Goal: Transaction & Acquisition: Purchase product/service

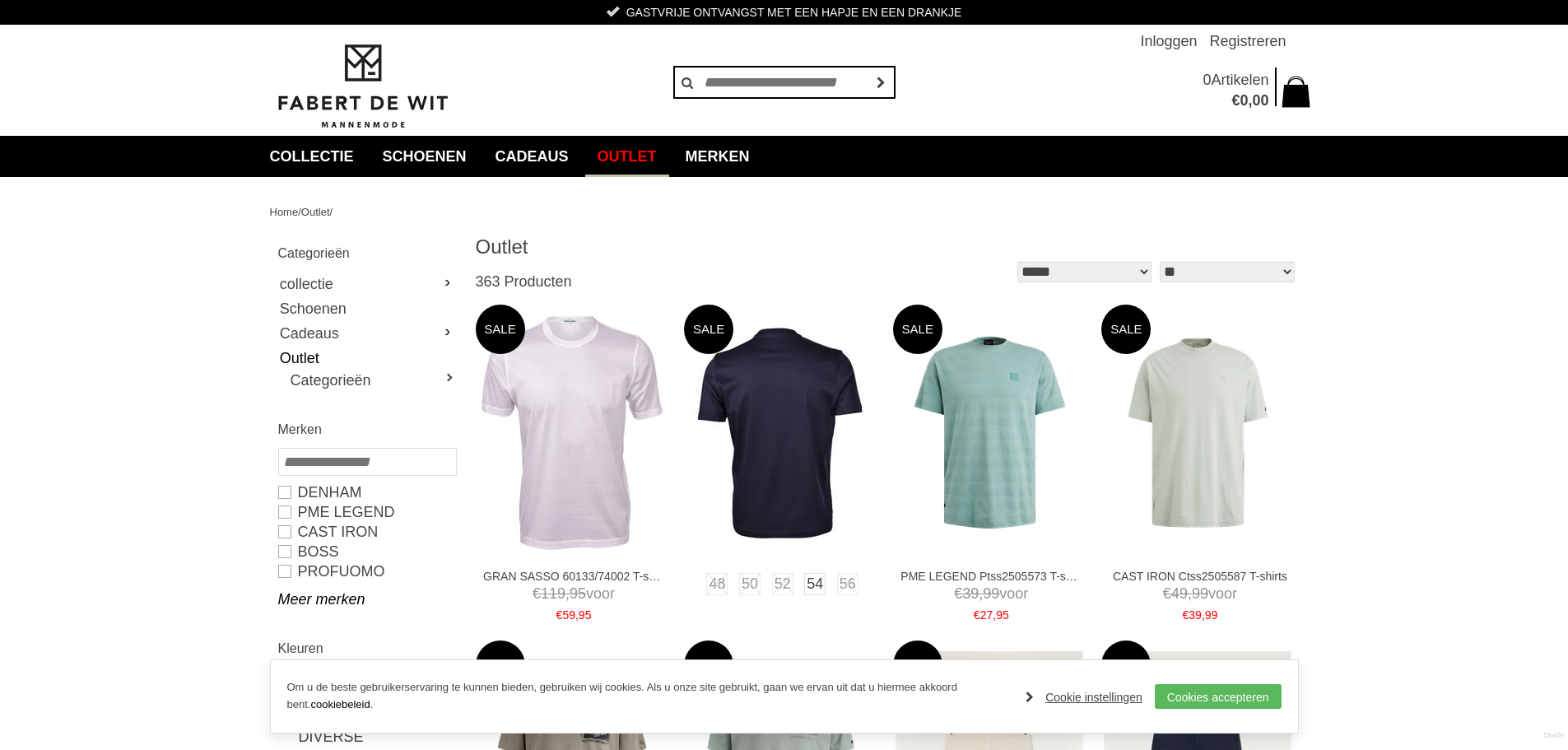
click at [736, 416] on img at bounding box center [779, 432] width 176 height 235
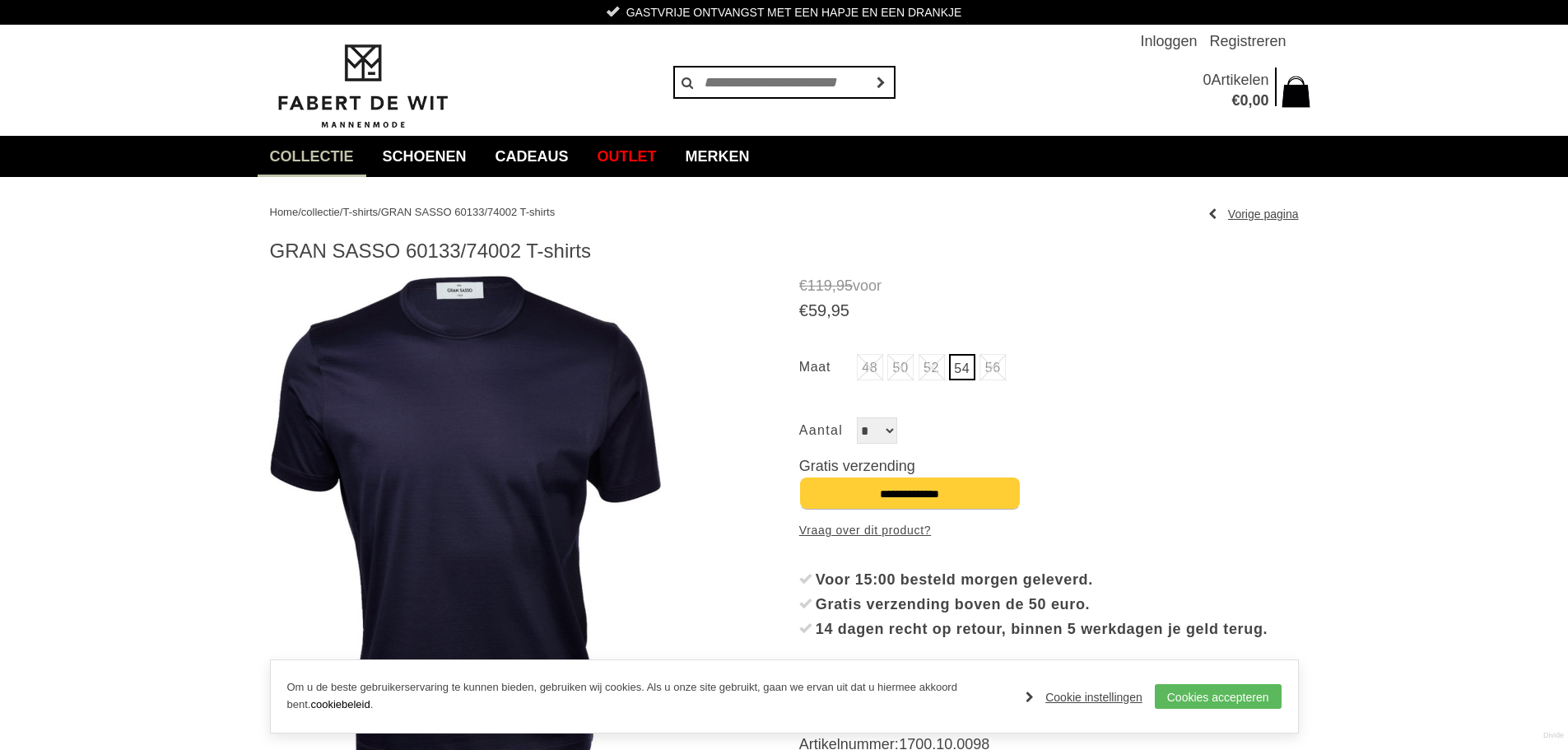
click at [510, 490] on img at bounding box center [465, 525] width 392 height 500
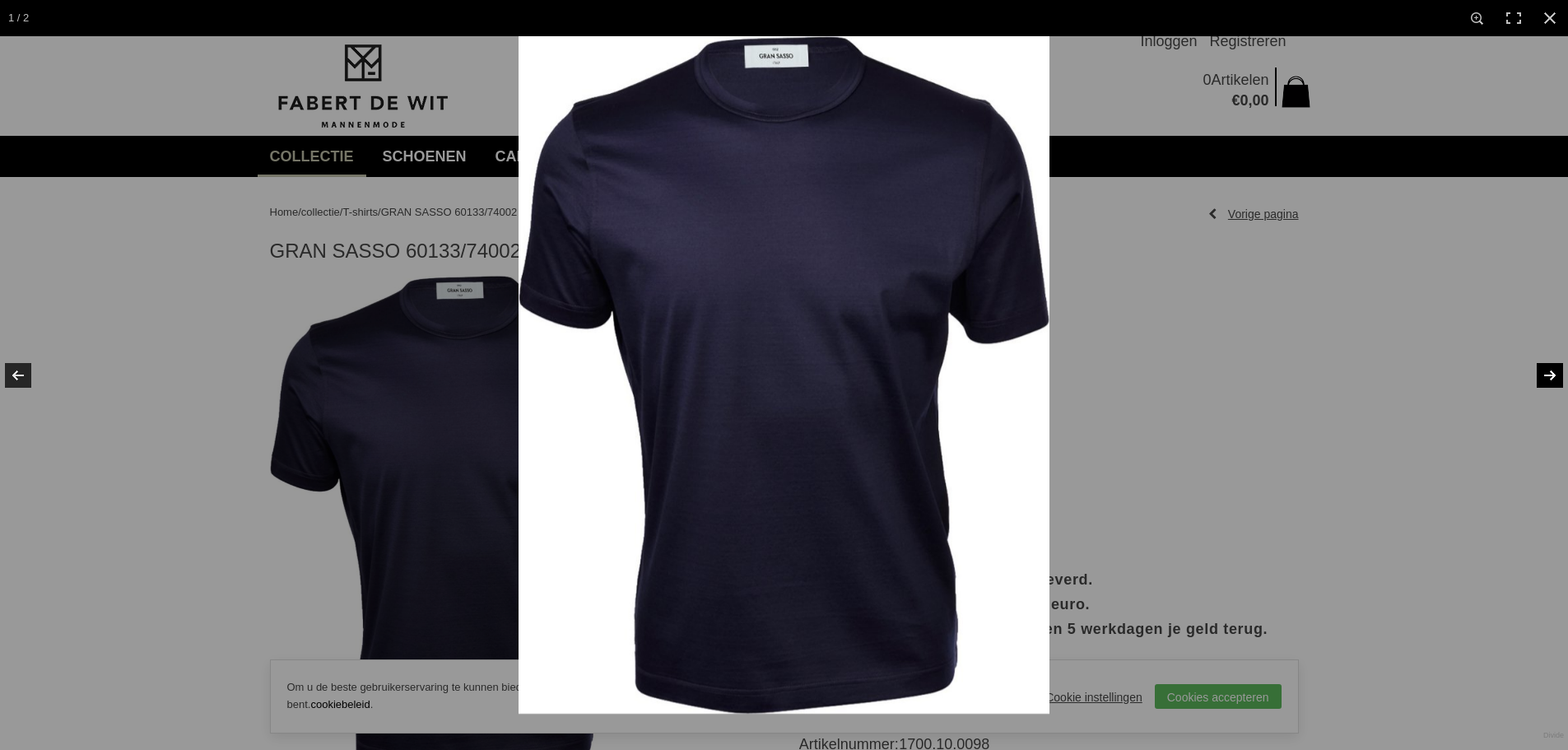
click at [1549, 375] on link at bounding box center [1539, 375] width 58 height 82
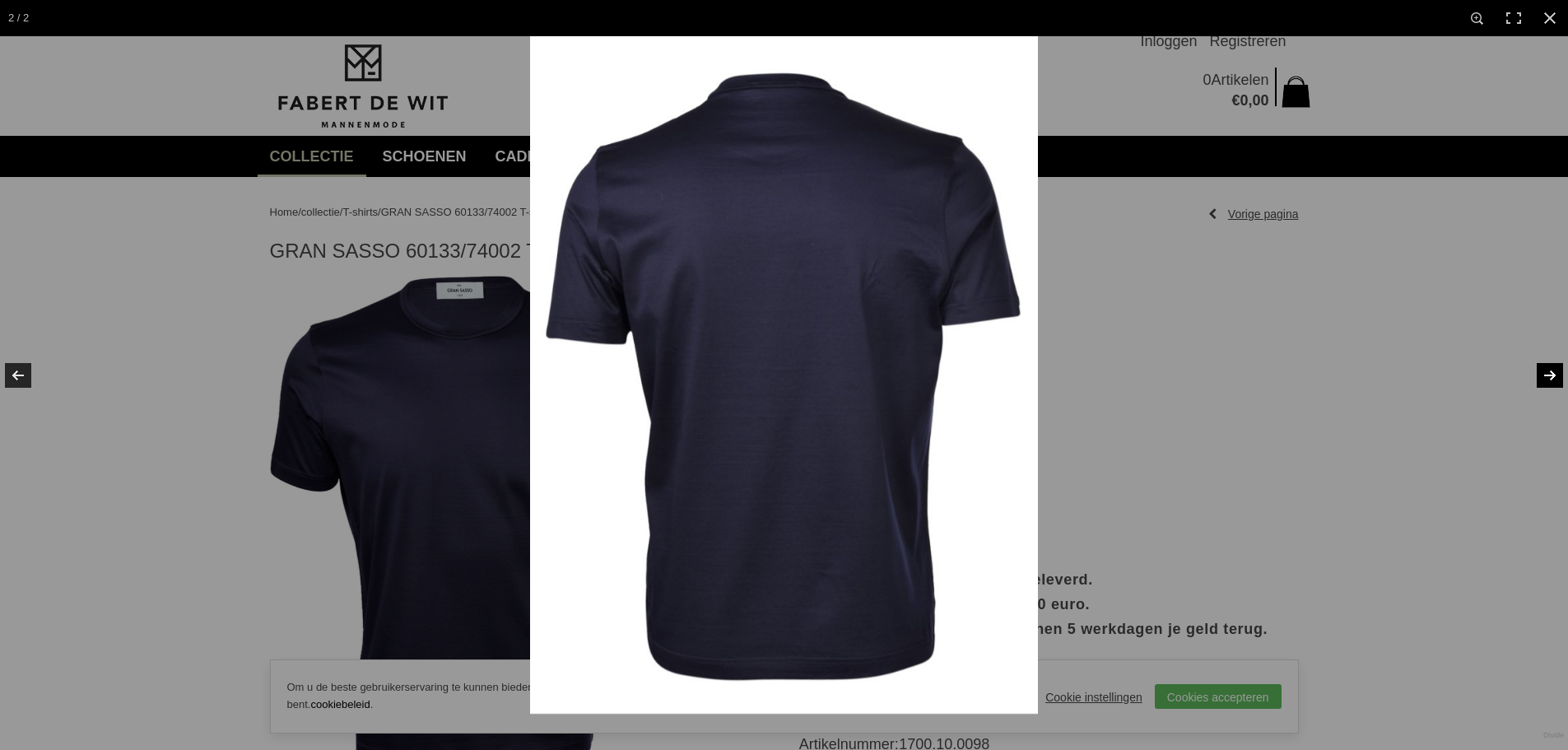
click at [1549, 375] on link at bounding box center [1539, 375] width 58 height 82
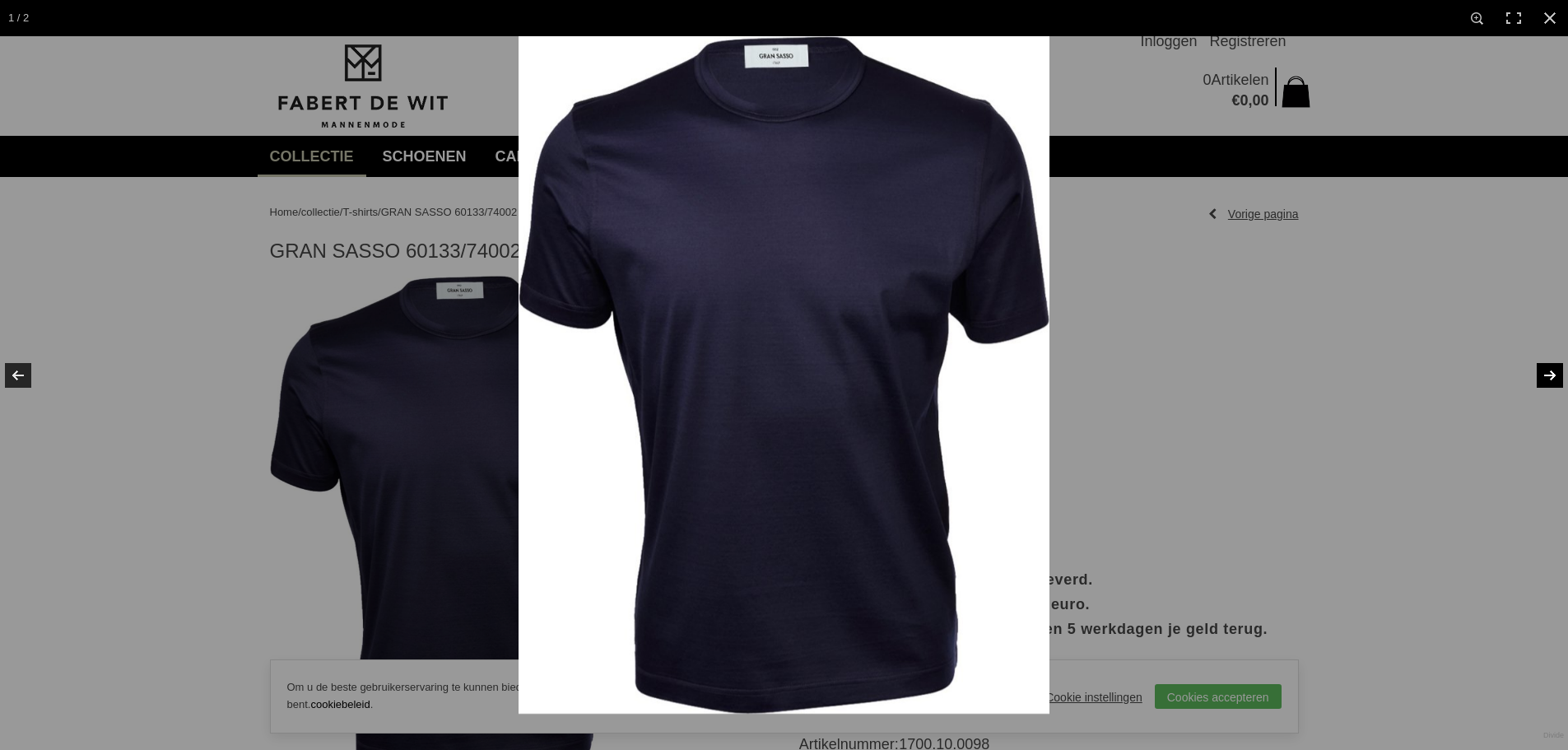
click at [1446, 371] on div at bounding box center [1302, 411] width 1568 height 750
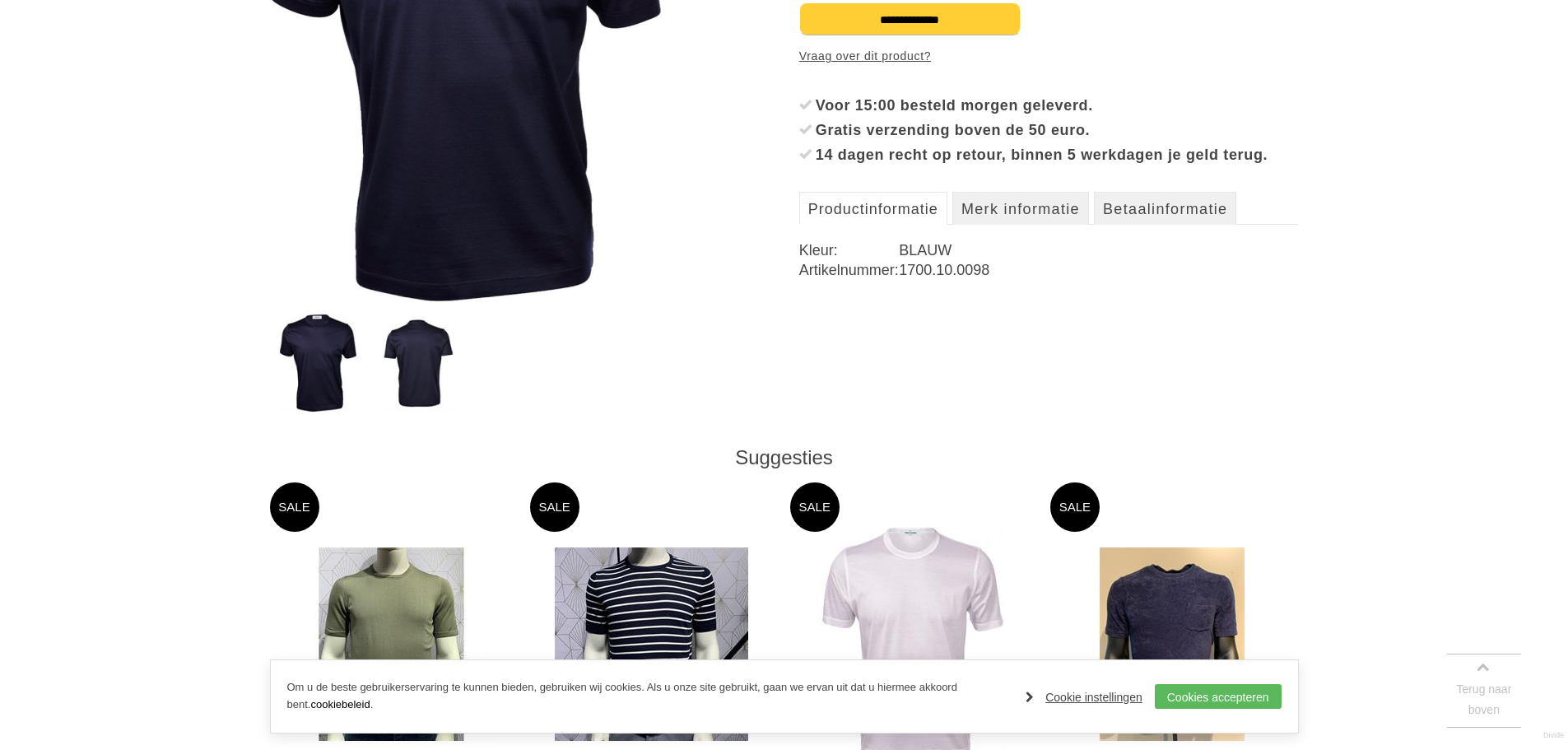
scroll to position [576, 0]
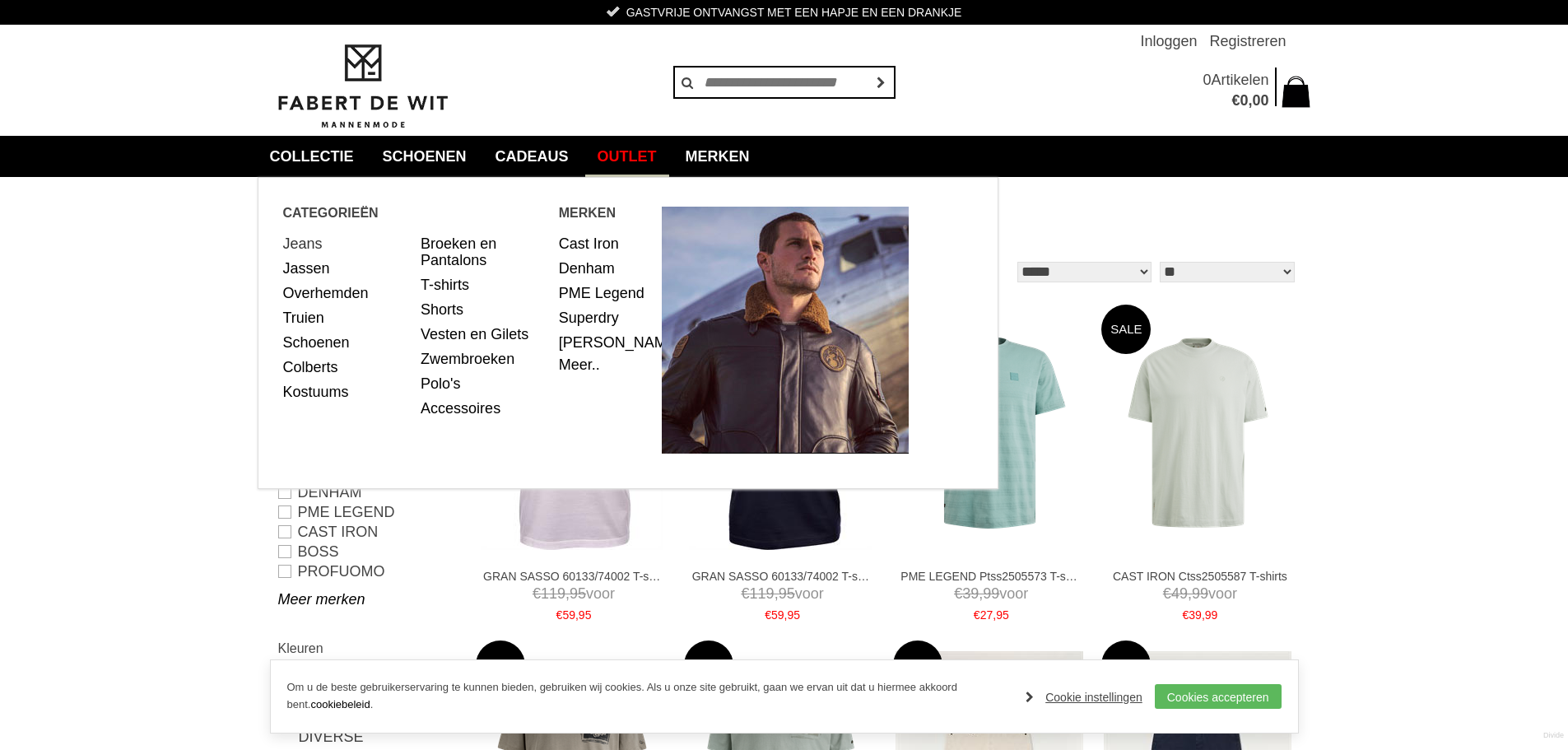
click at [312, 245] on link "Jeans" at bounding box center [346, 243] width 126 height 25
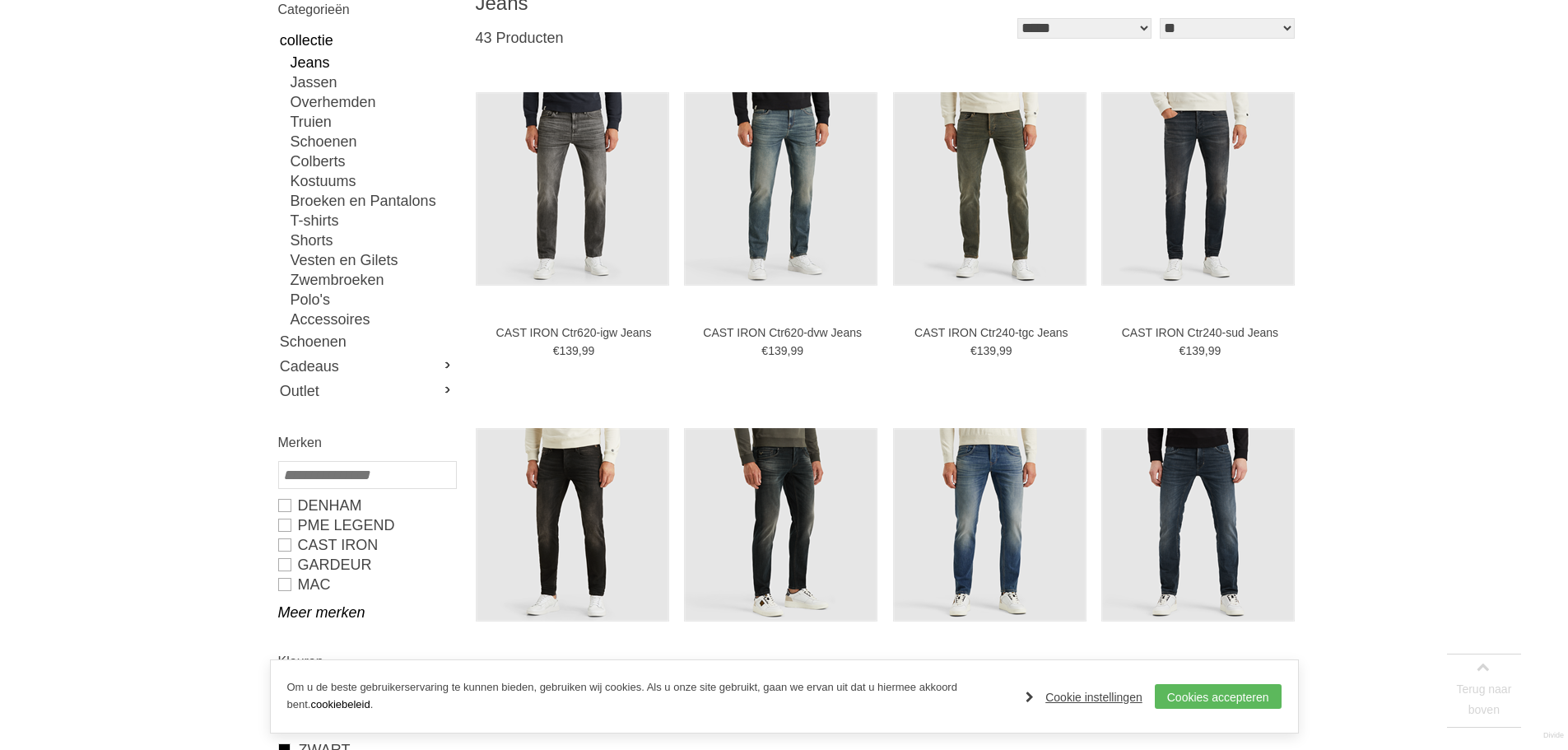
scroll to position [385, 0]
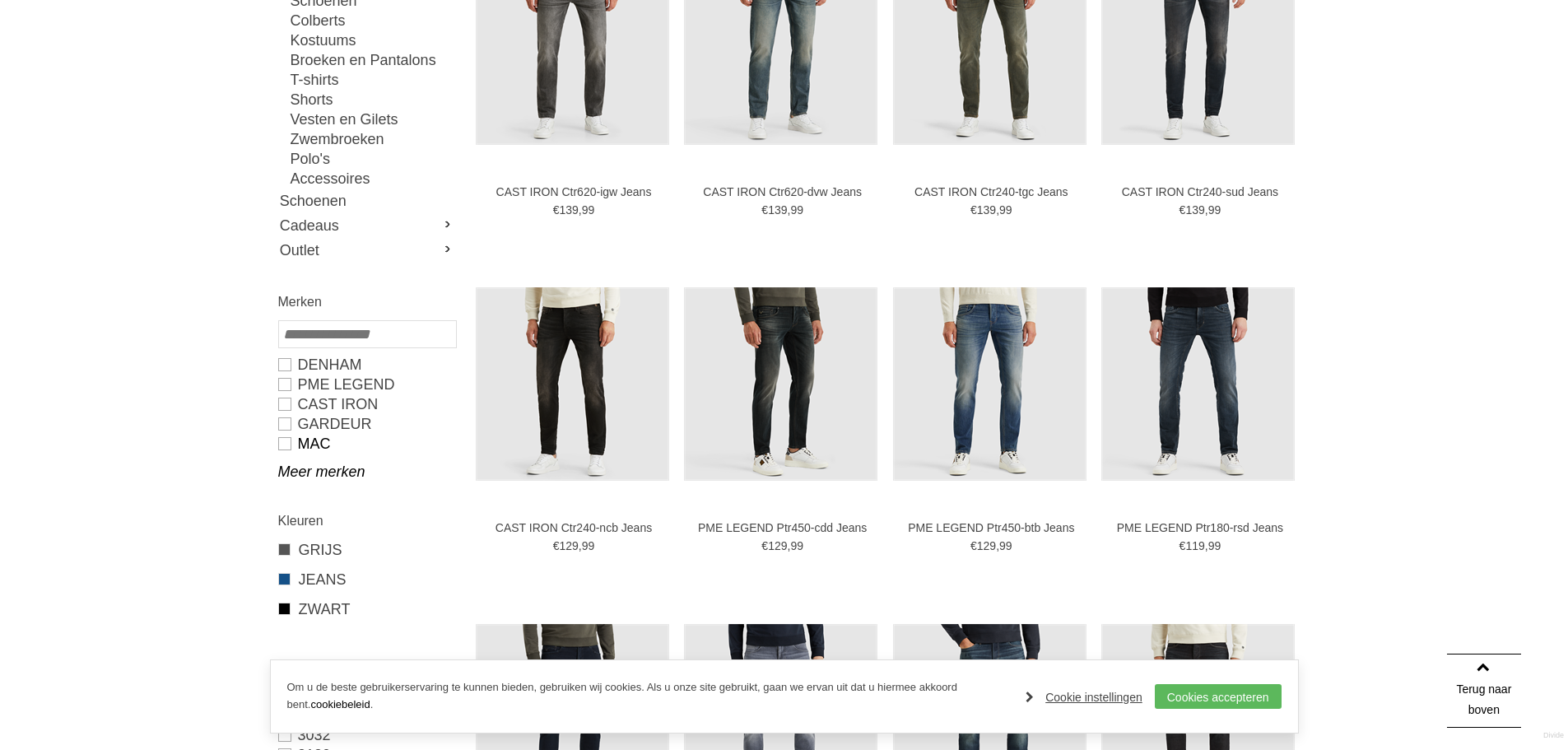
click at [287, 445] on link "MAC" at bounding box center [366, 444] width 177 height 20
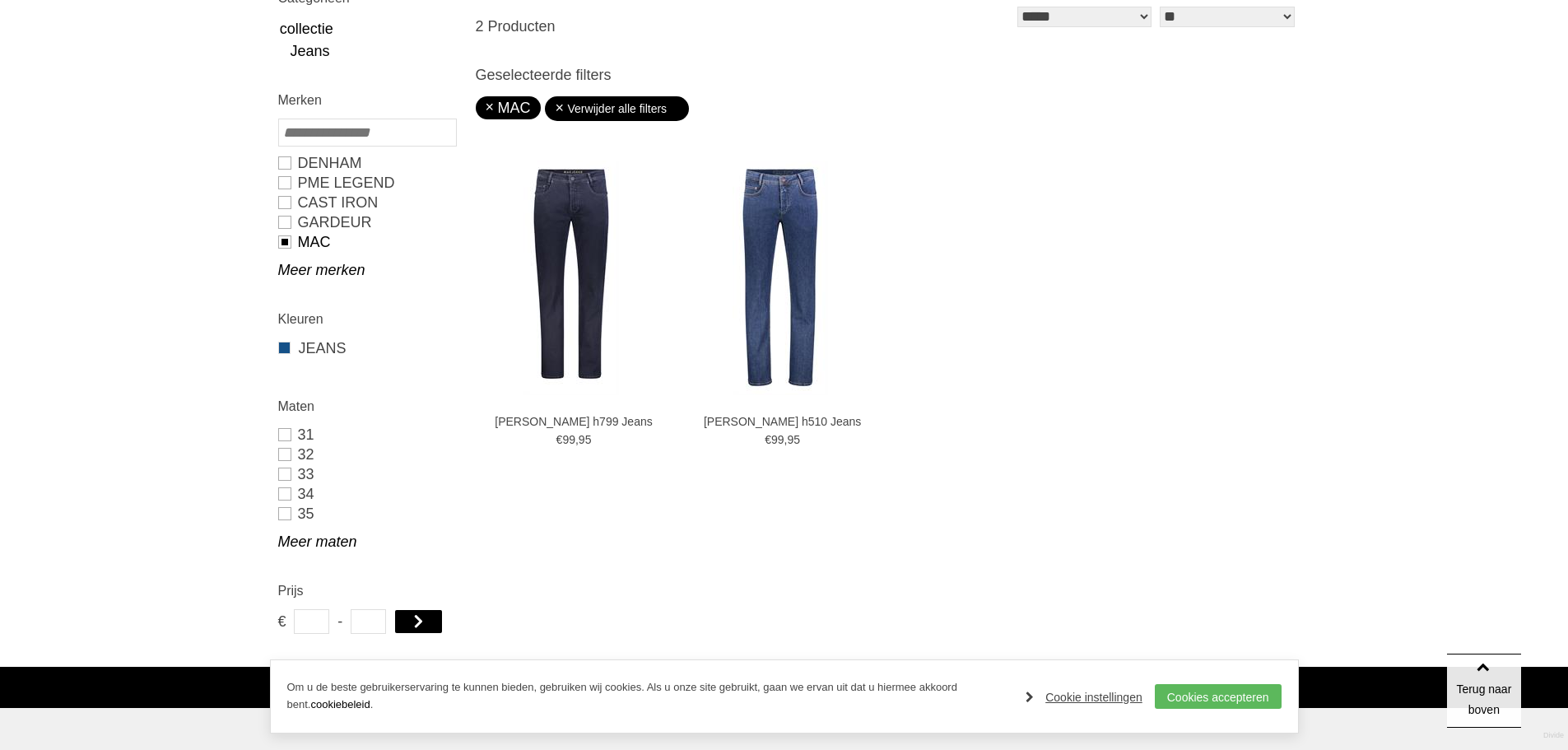
scroll to position [385, 0]
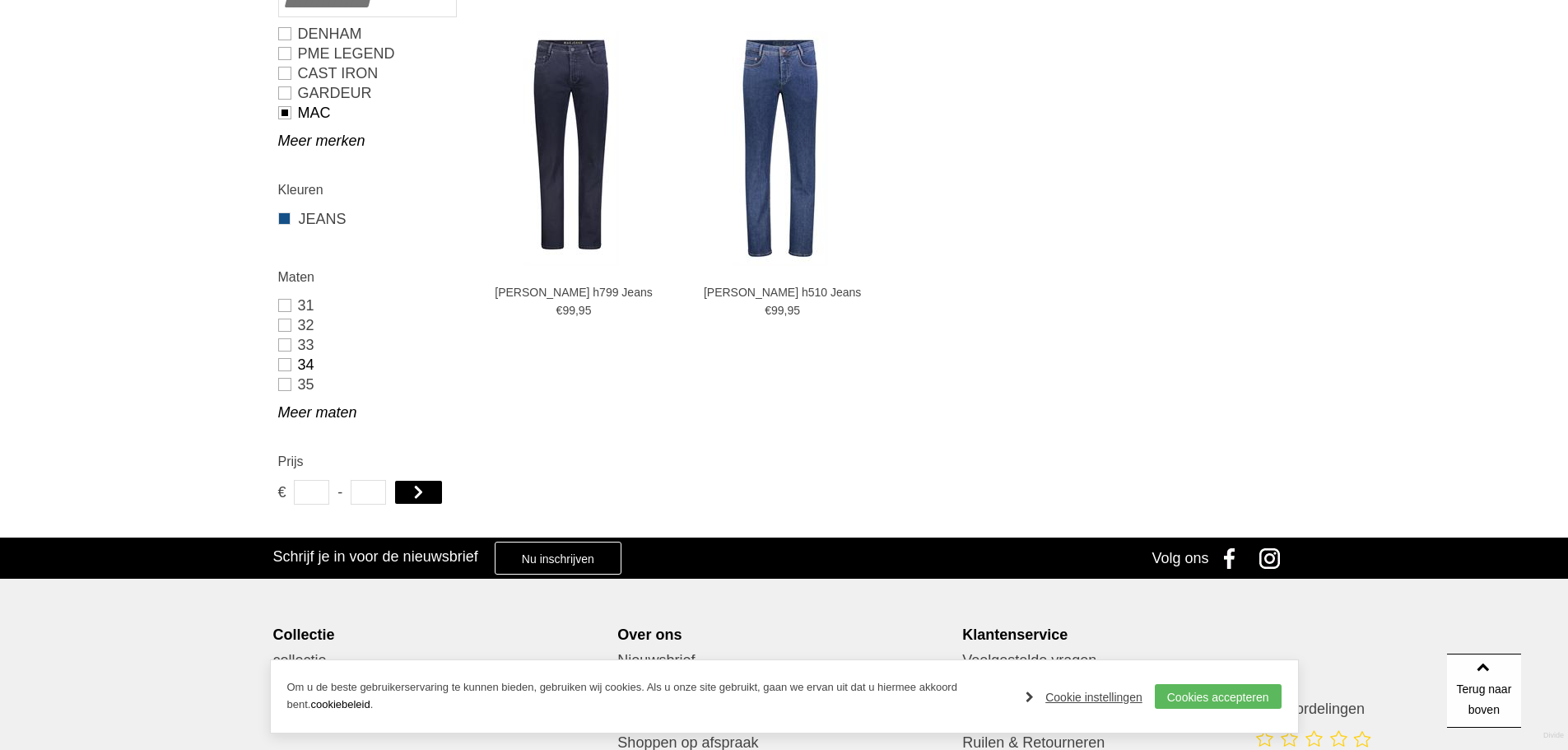
click at [282, 364] on link "34" at bounding box center [366, 364] width 177 height 20
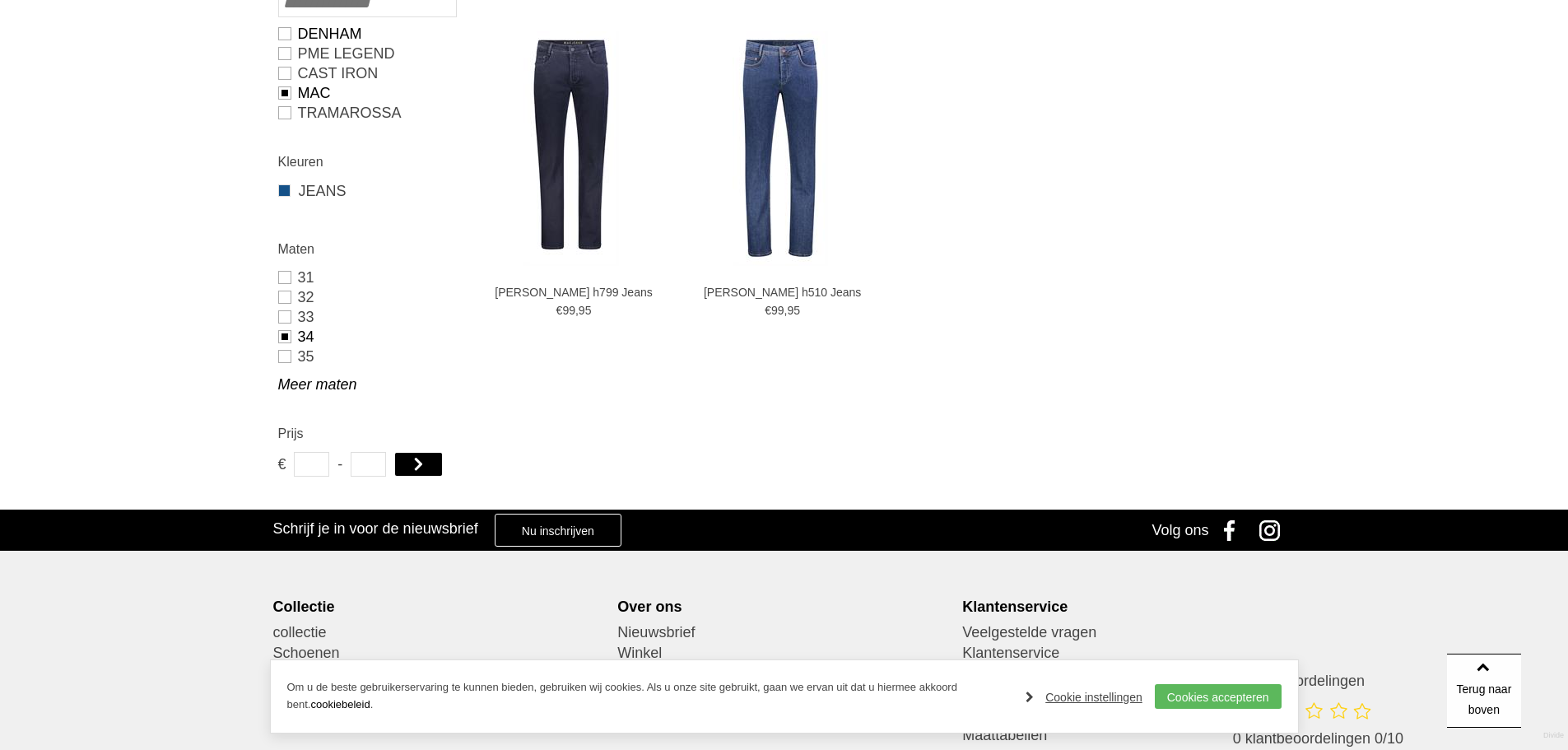
click at [282, 35] on link "DENHAM" at bounding box center [366, 34] width 177 height 20
type input "***"
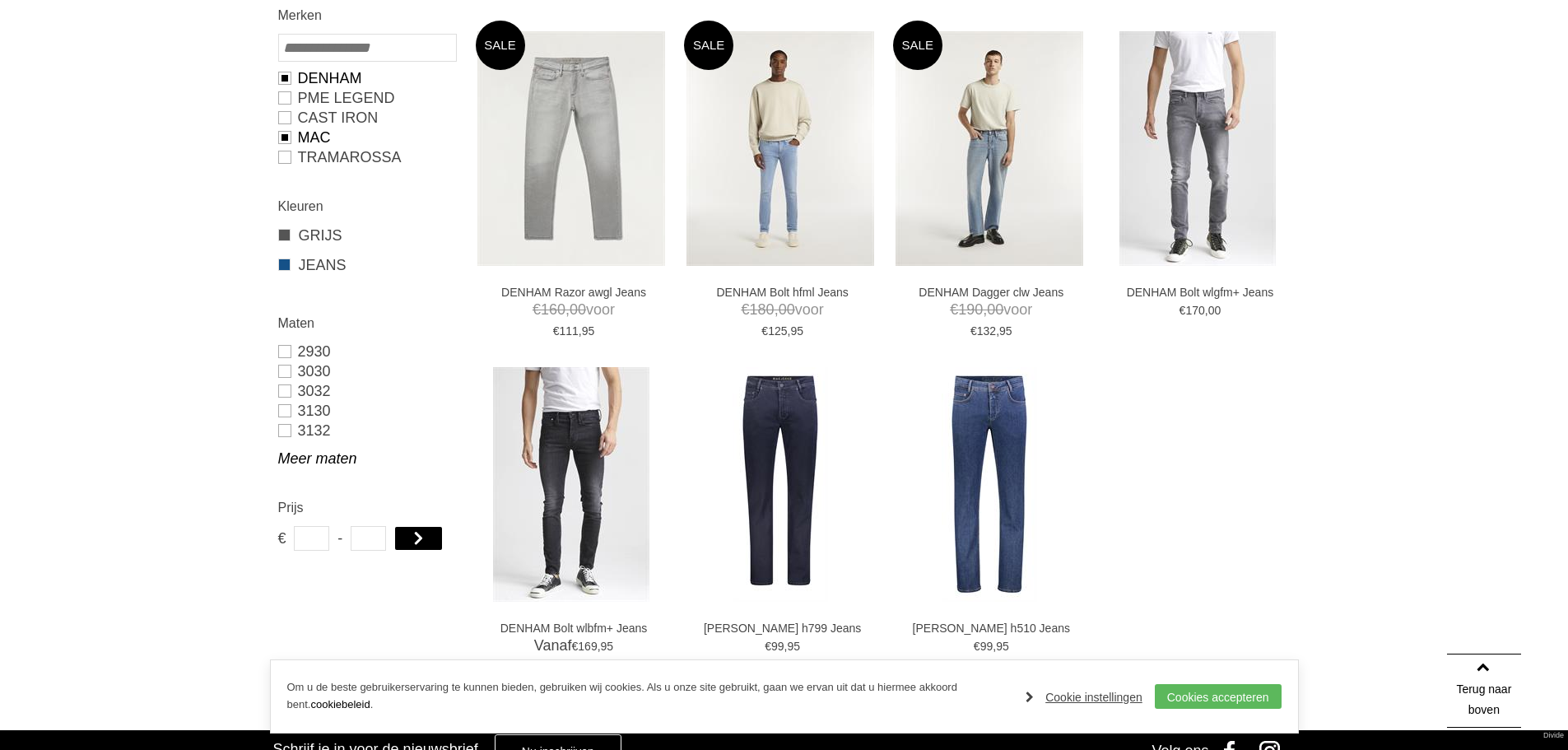
scroll to position [428, 0]
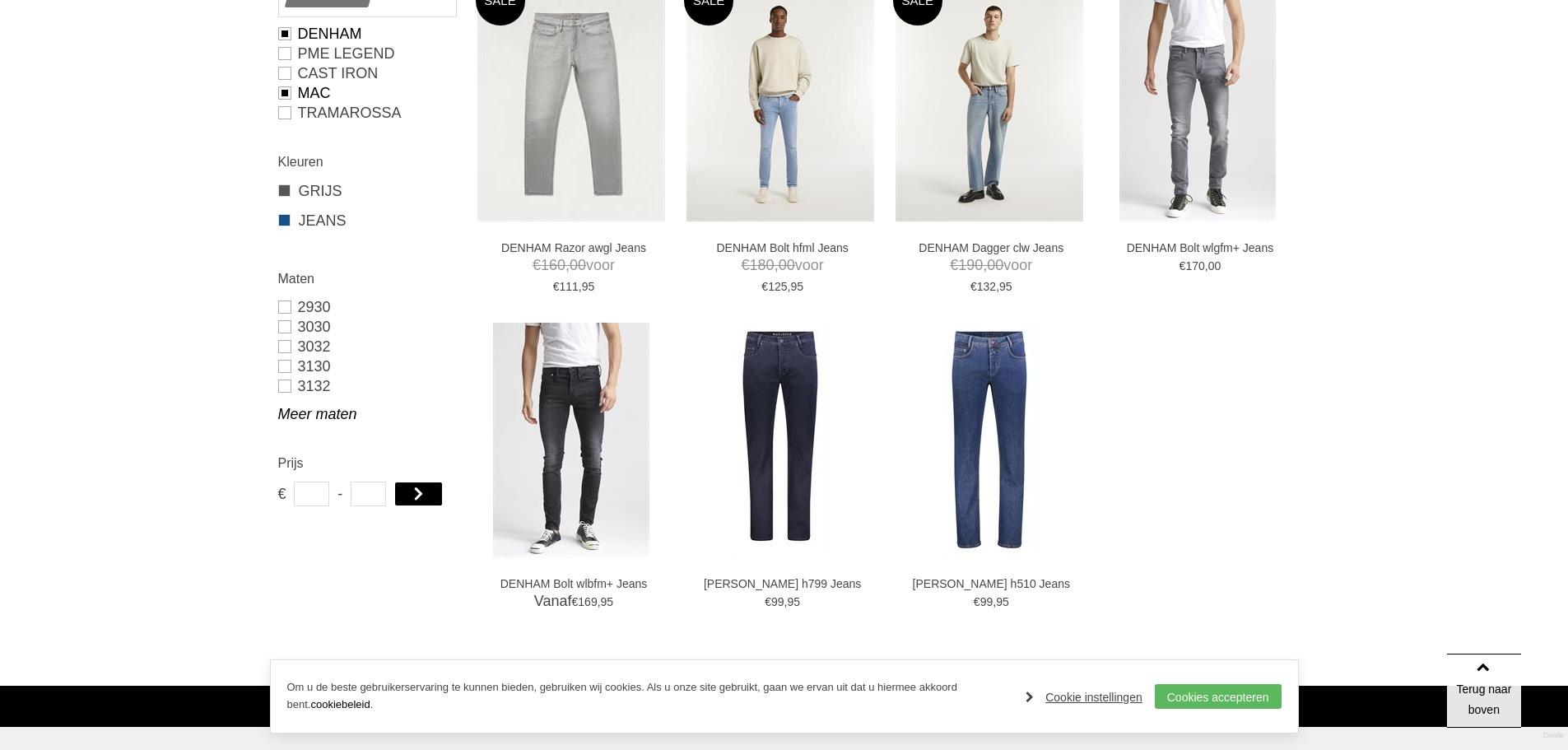
click at [281, 93] on link "MAC" at bounding box center [366, 93] width 177 height 20
type input "***"
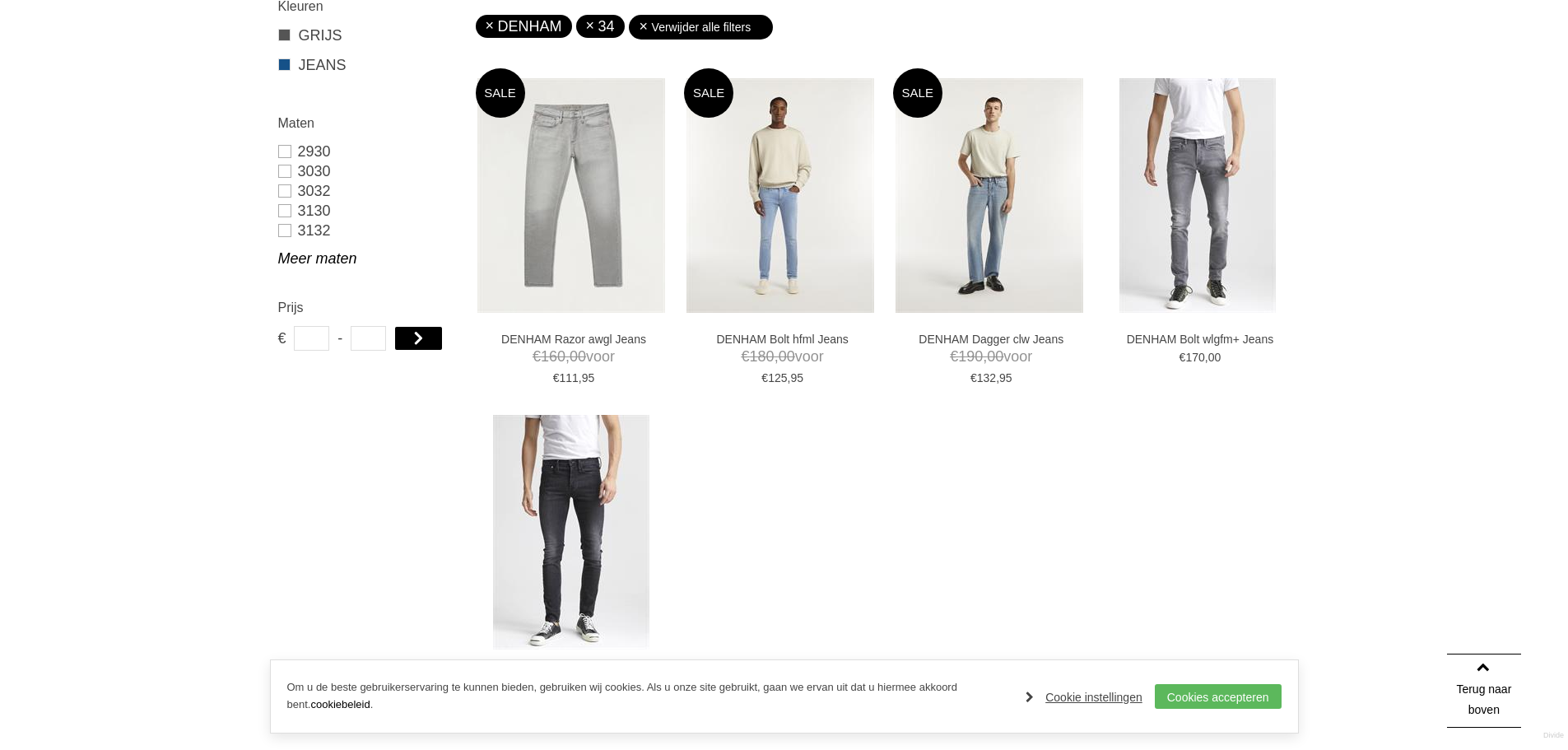
scroll to position [620, 0]
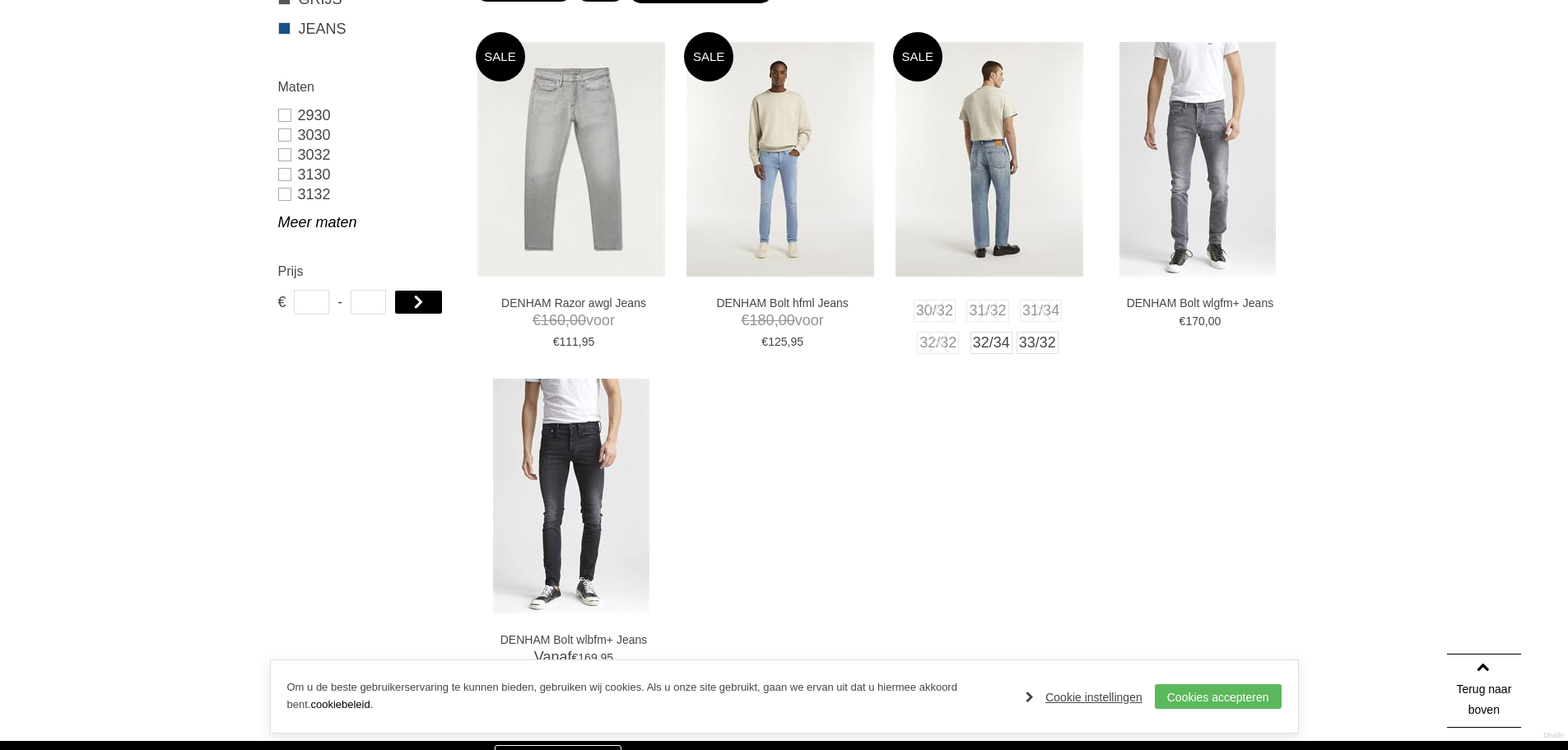
click at [1007, 182] on img at bounding box center [989, 159] width 187 height 235
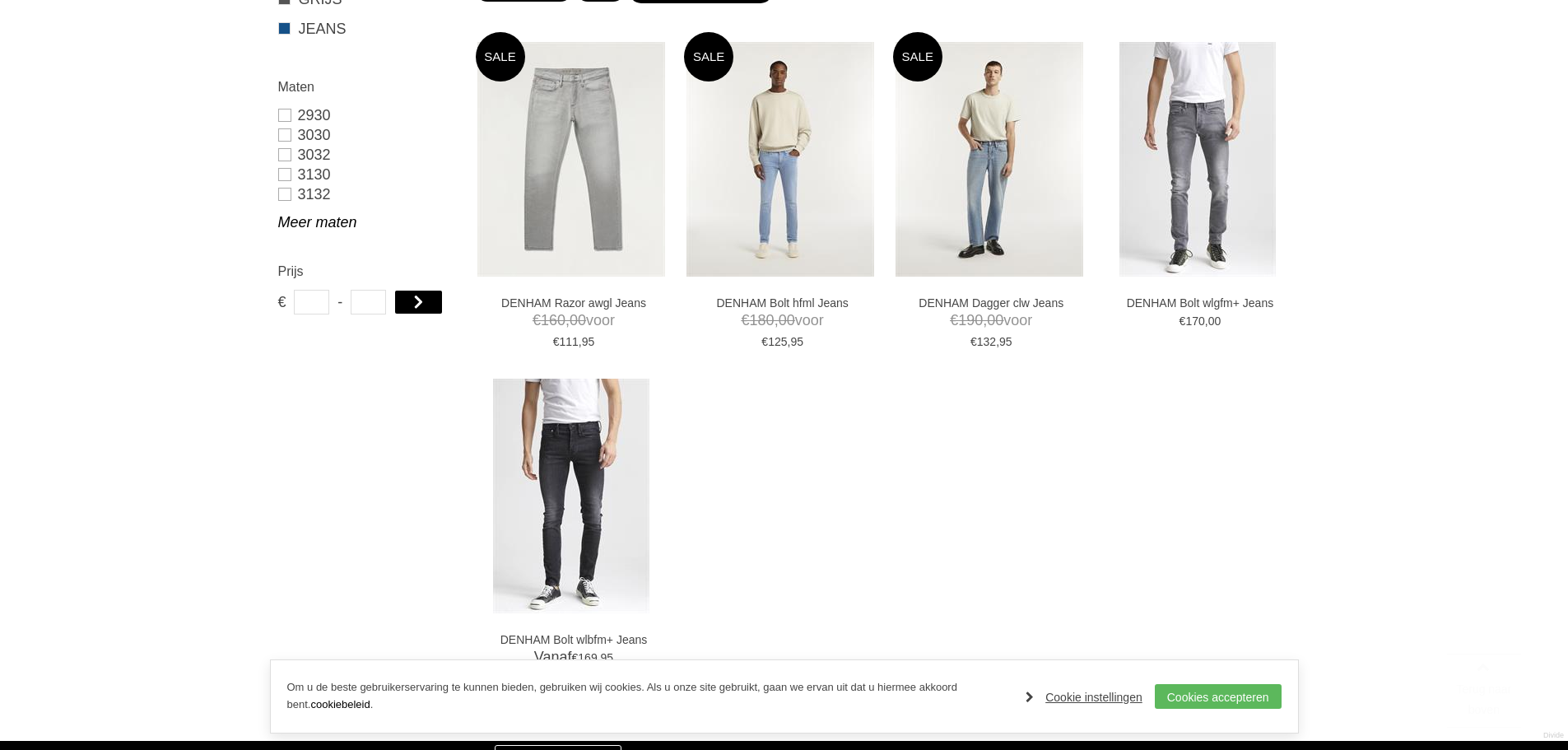
scroll to position [237, 0]
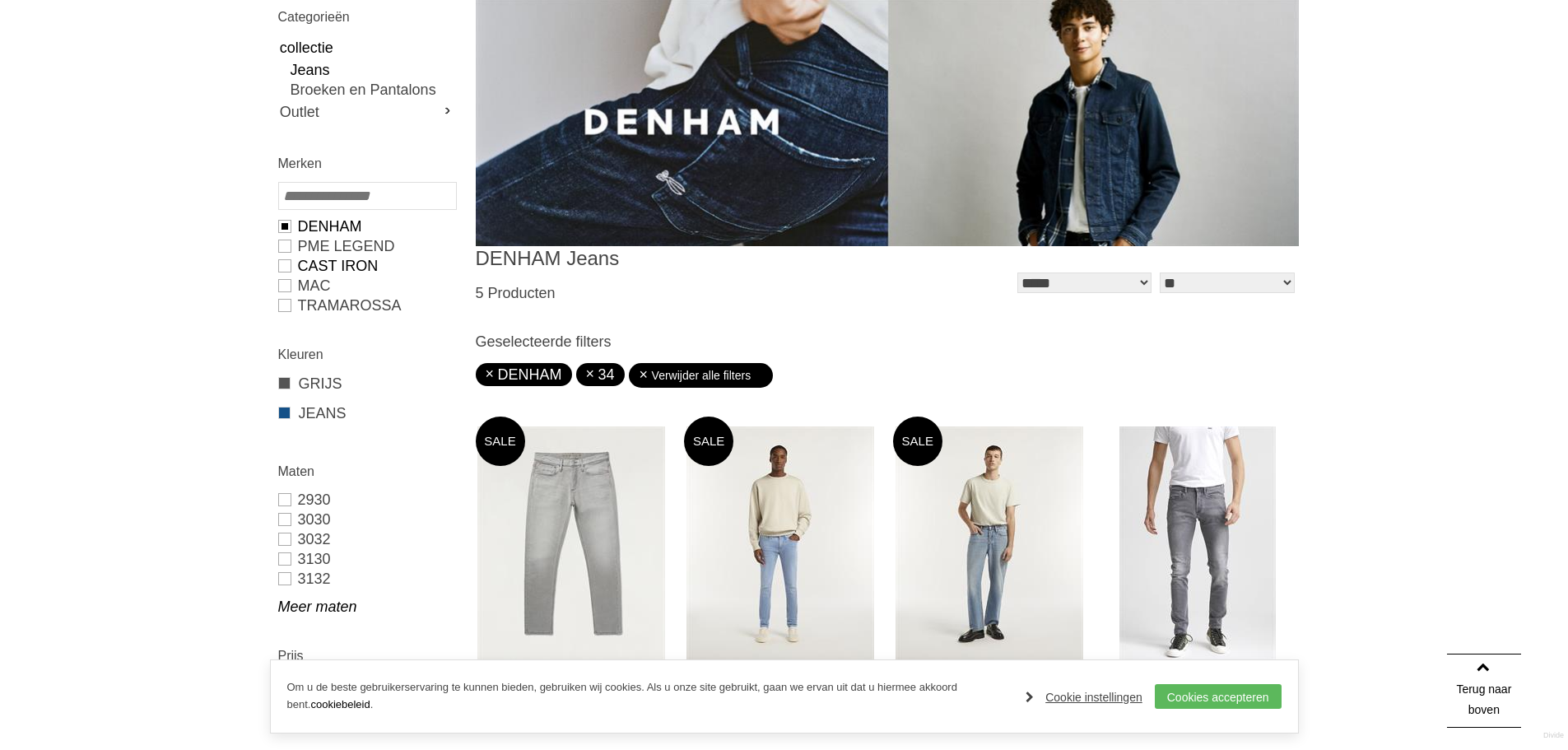
click at [316, 259] on link "CAST IRON" at bounding box center [366, 266] width 177 height 20
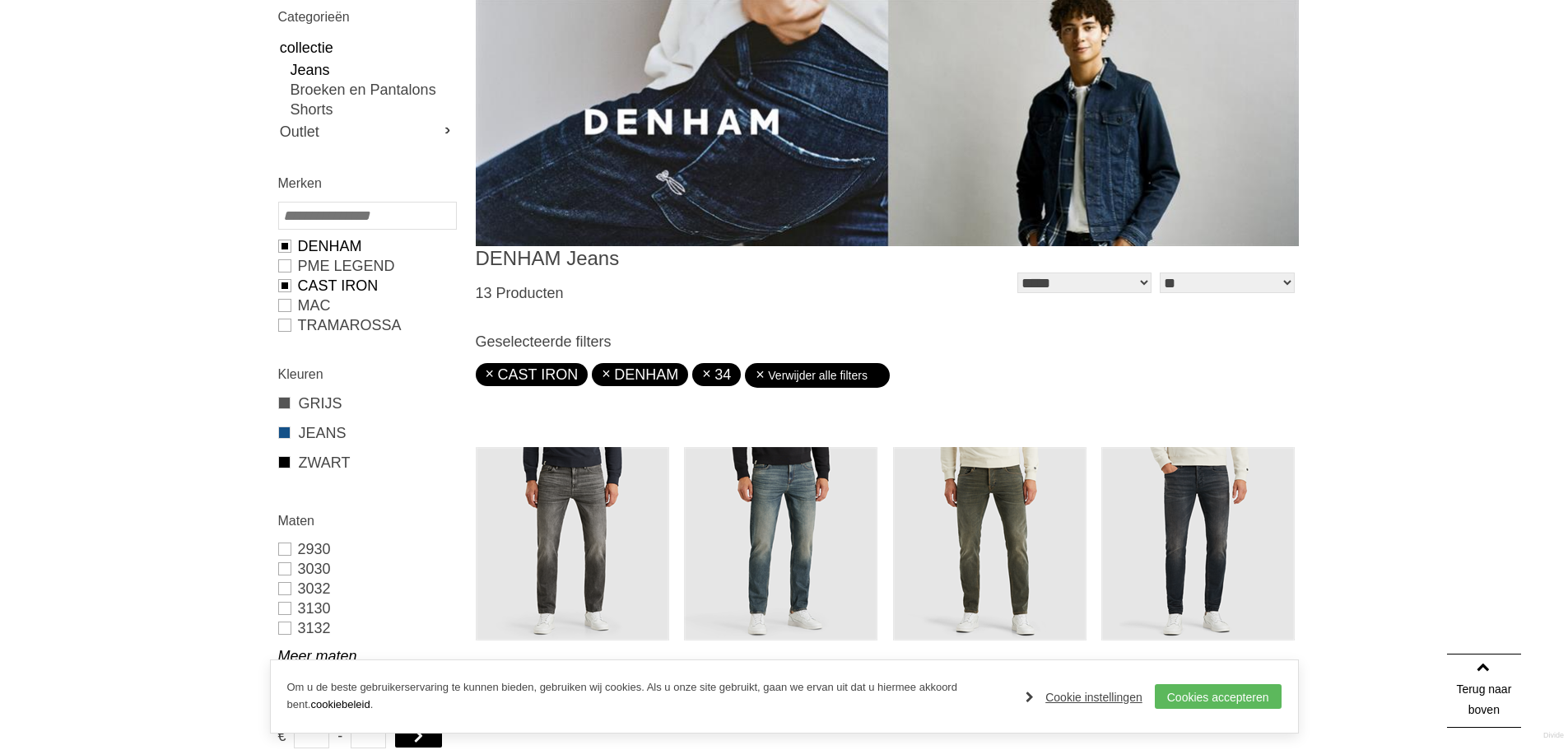
click at [300, 220] on input "search" at bounding box center [366, 216] width 178 height 28
click at [303, 253] on link "DENHAM" at bounding box center [366, 247] width 177 height 20
type input "***"
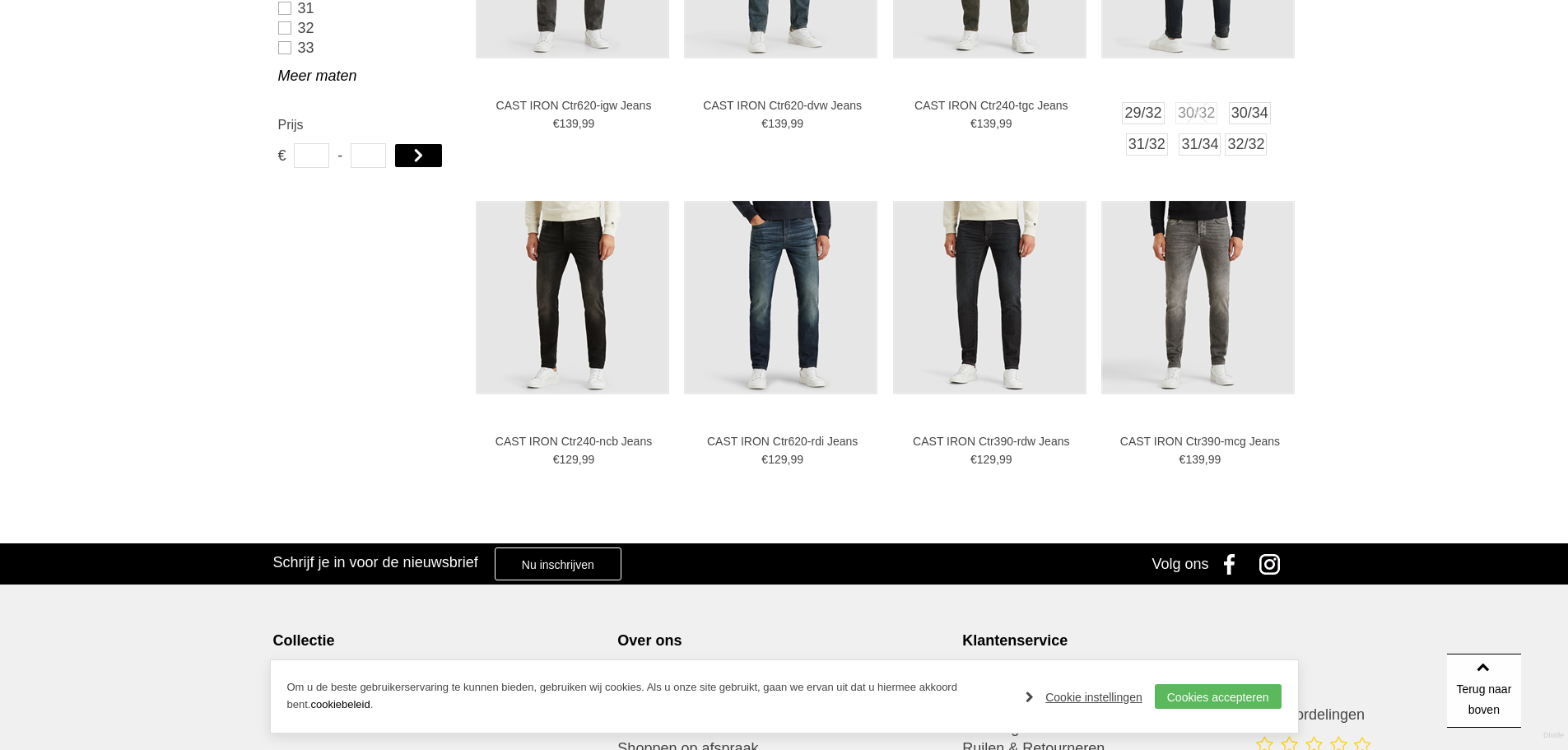
scroll to position [812, 0]
